Goal: Communication & Community: Answer question/provide support

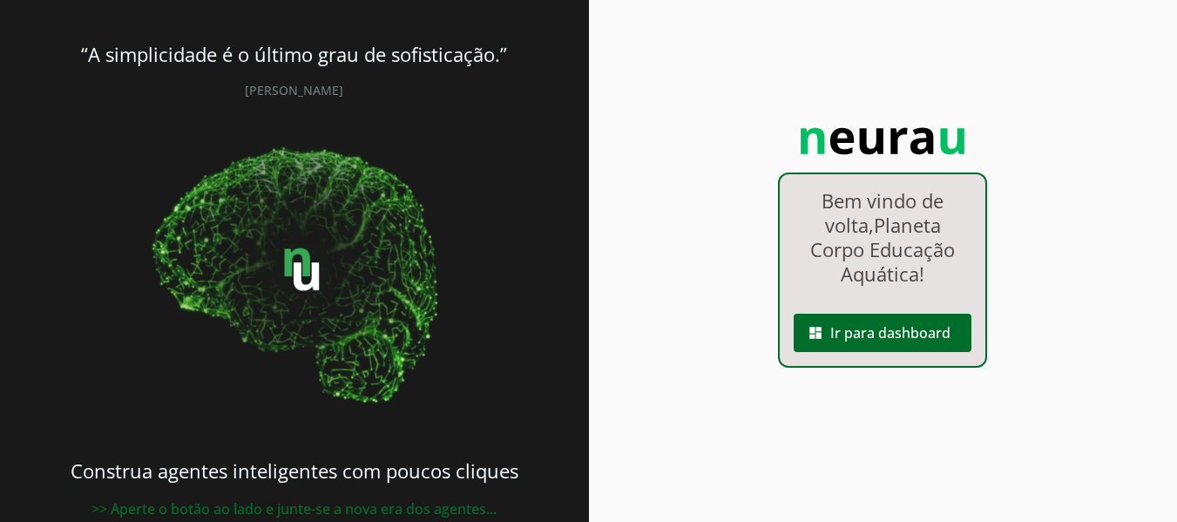
click at [877, 322] on span at bounding box center [882, 333] width 178 height 42
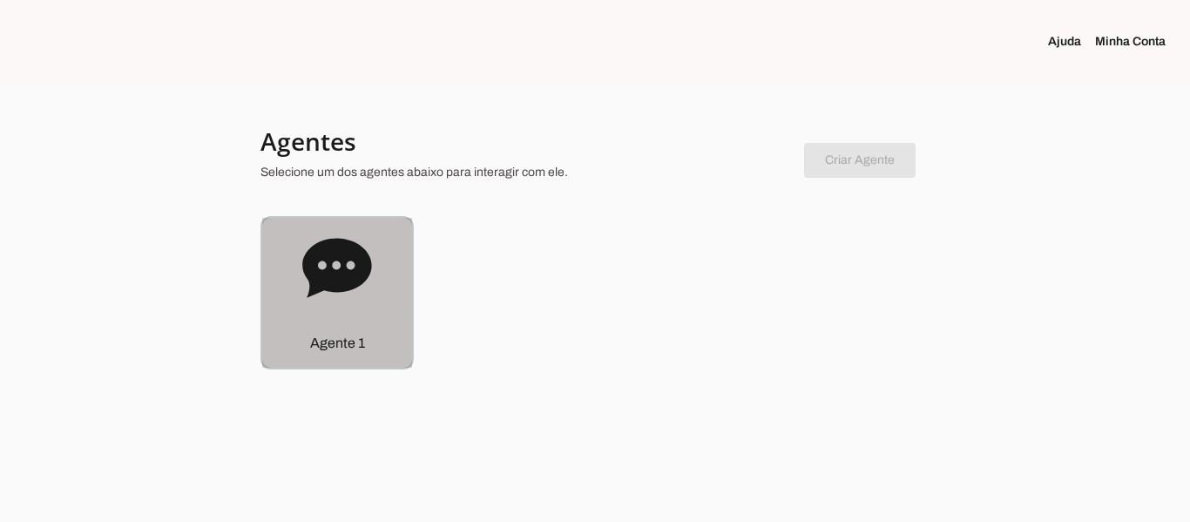
click at [326, 337] on p "Agente 1" at bounding box center [337, 343] width 55 height 21
